Goal: Connect with others: Connect with others

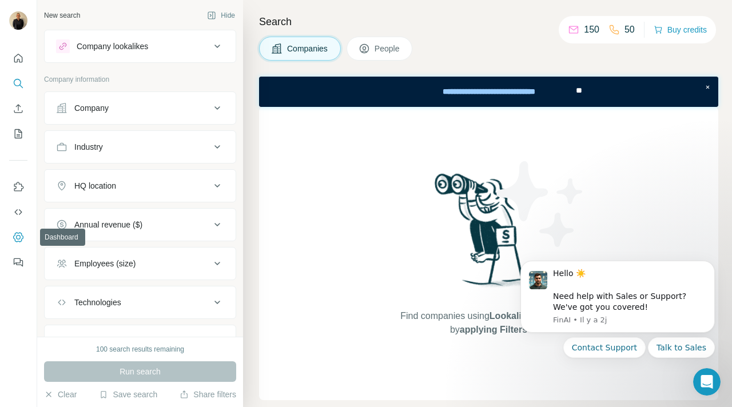
click at [19, 233] on icon "Dashboard" at bounding box center [18, 237] width 10 height 10
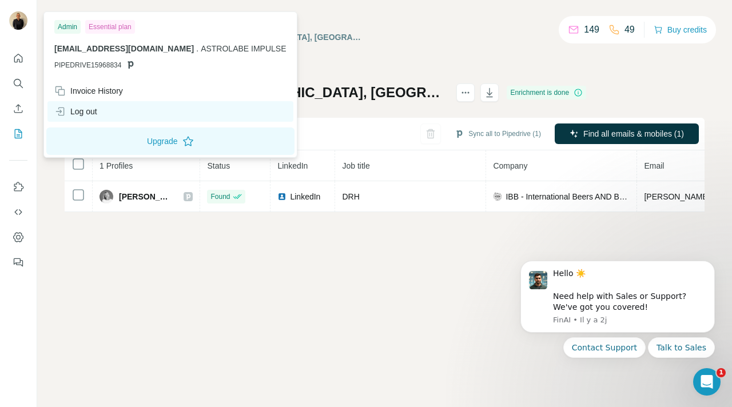
click at [99, 109] on div "Log out" at bounding box center [170, 111] width 246 height 21
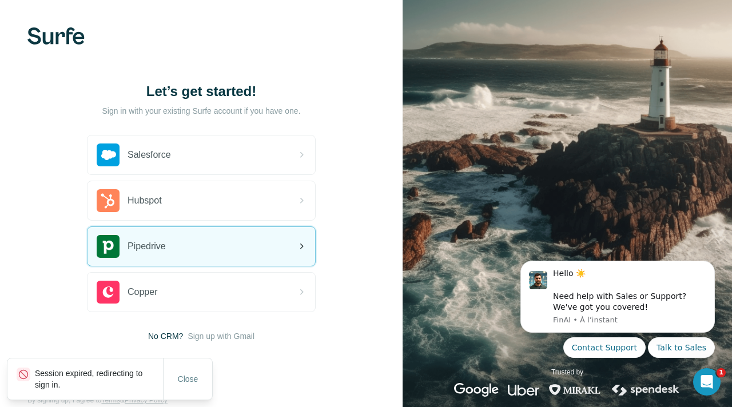
click at [151, 250] on span "Pipedrive" at bounding box center [147, 247] width 38 height 14
